Goal: Transaction & Acquisition: Purchase product/service

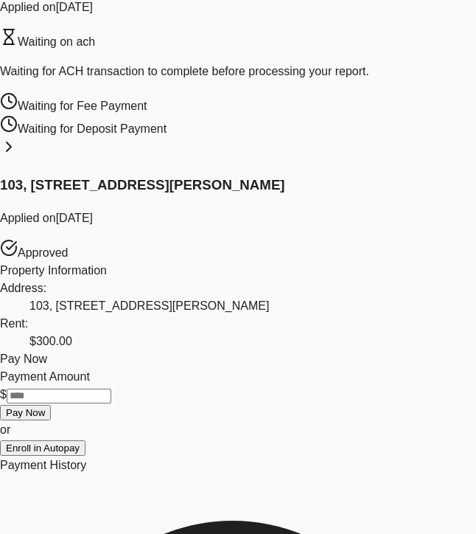
scroll to position [218, 0]
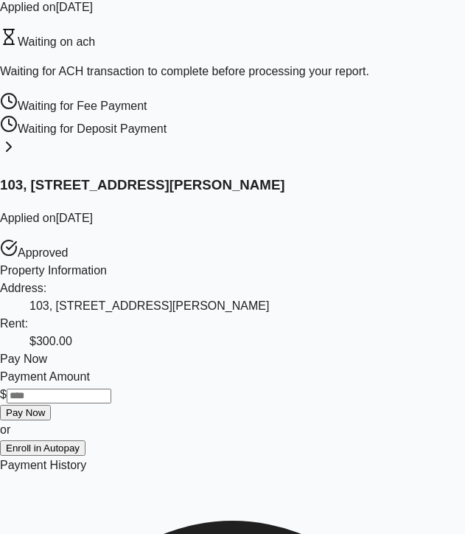
click at [86, 403] on input "Payment Amount" at bounding box center [59, 395] width 105 height 15
type input "**"
click at [51, 420] on button "Pay Now" at bounding box center [25, 412] width 51 height 15
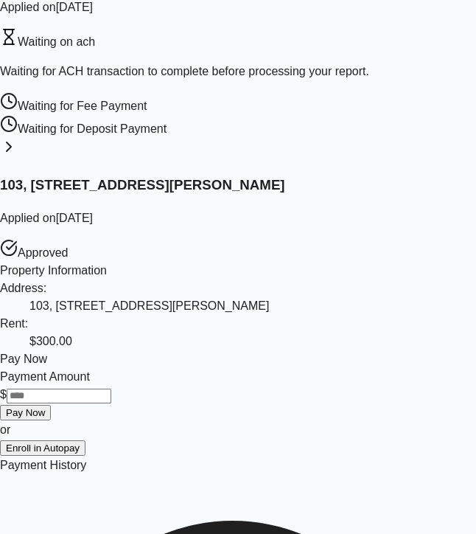
drag, startPoint x: 264, startPoint y: 126, endPoint x: 92, endPoint y: 133, distance: 171.9
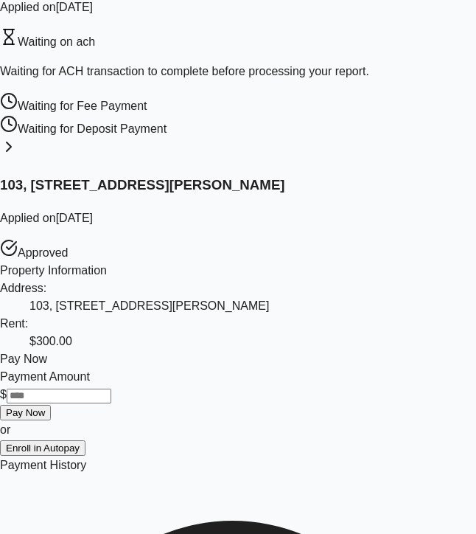
copy div "hello payment type selector"
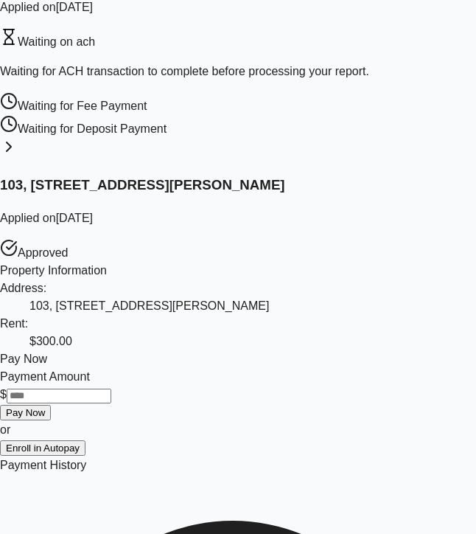
scroll to position [81, 0]
